Goal: Check status

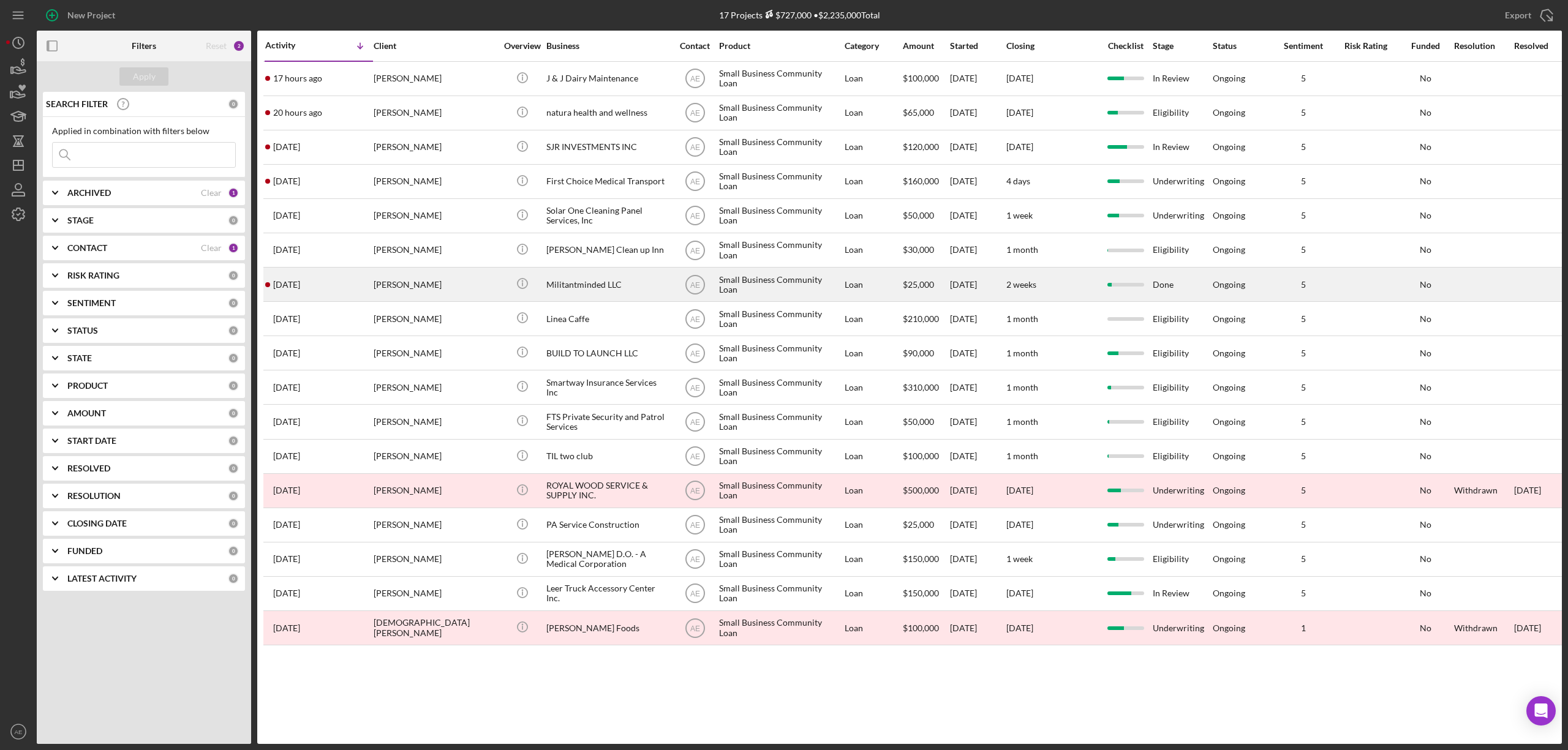
click at [602, 283] on div "Militantminded LLC" at bounding box center [607, 284] width 123 height 32
